Goal: Task Accomplishment & Management: Manage account settings

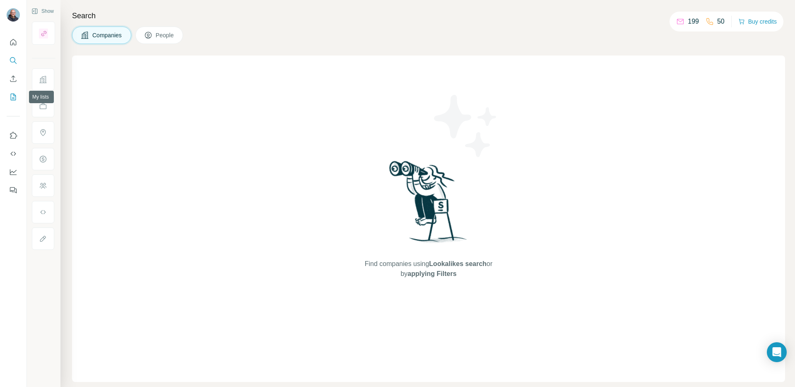
click at [12, 94] on icon "My lists" at bounding box center [13, 97] width 8 height 8
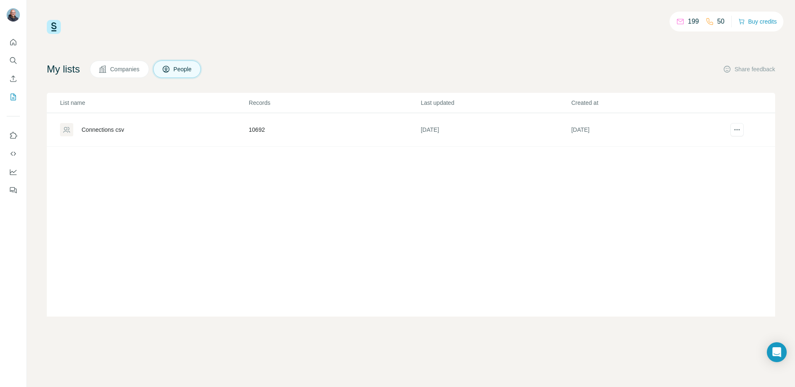
click at [95, 129] on div "Connections csv" at bounding box center [103, 130] width 43 height 8
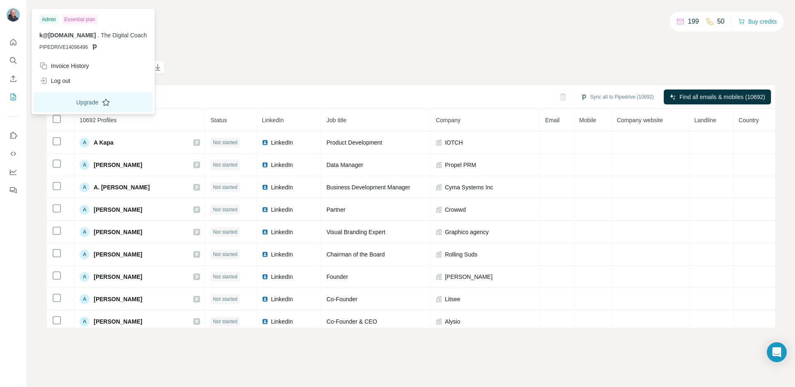
click at [82, 100] on button "Upgrade" at bounding box center [93, 102] width 119 height 20
